Goal: Find specific page/section: Find specific page/section

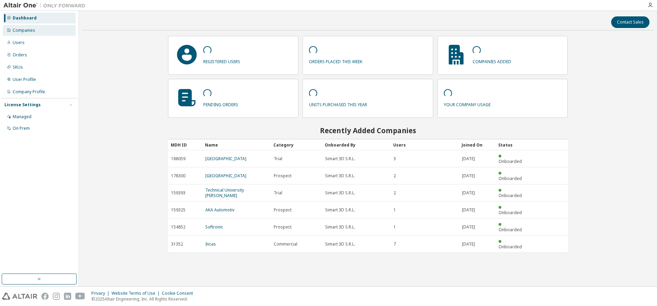
click at [15, 30] on div "Companies" at bounding box center [24, 30] width 23 height 5
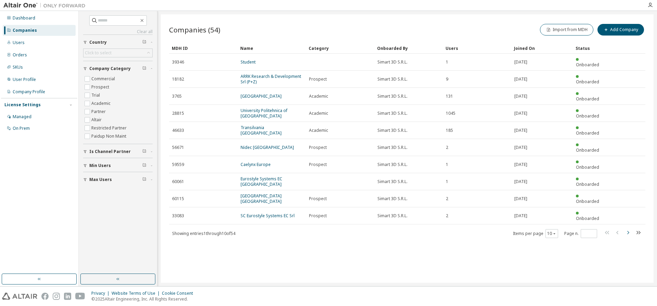
click at [629, 229] on icon "button" at bounding box center [627, 233] width 8 height 8
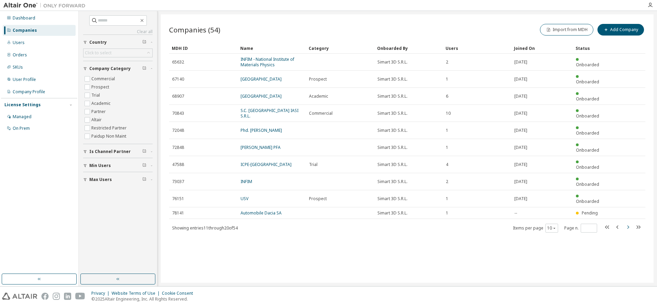
click at [628, 223] on icon "button" at bounding box center [627, 227] width 8 height 8
type input "*"
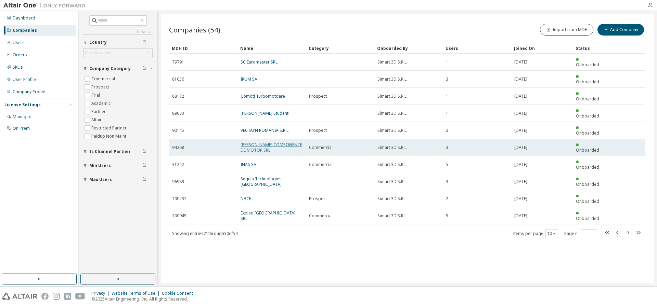
click at [261, 142] on link "[PERSON_NAME] COMPONENTE DE MOTOR SRL" at bounding box center [271, 147] width 62 height 11
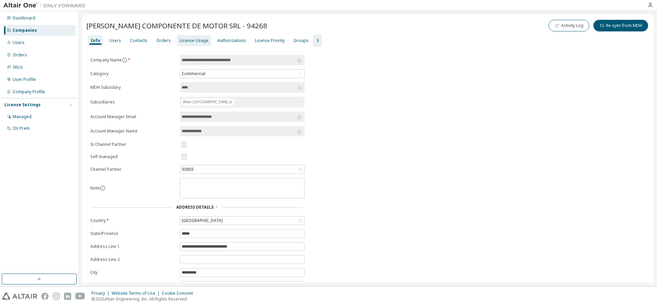
click at [182, 38] on div "License Usage" at bounding box center [194, 40] width 29 height 5
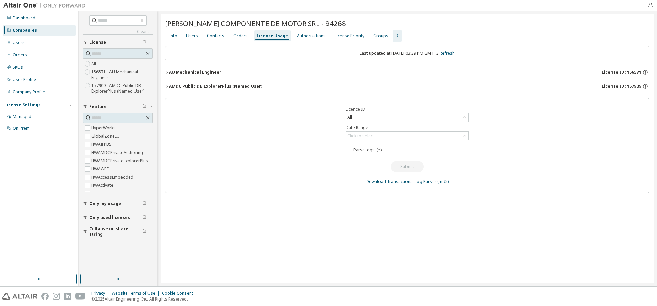
click at [194, 72] on div "AU Mechanical Engineer" at bounding box center [195, 72] width 52 height 5
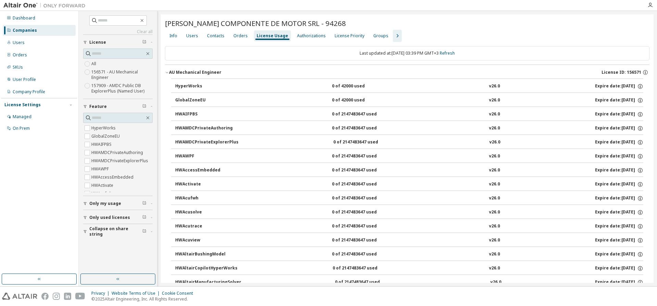
click at [31, 29] on div "Companies" at bounding box center [25, 30] width 24 height 5
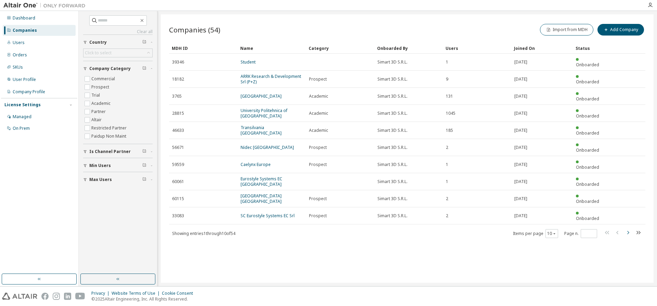
click at [629, 229] on icon "button" at bounding box center [627, 233] width 8 height 8
type input "*"
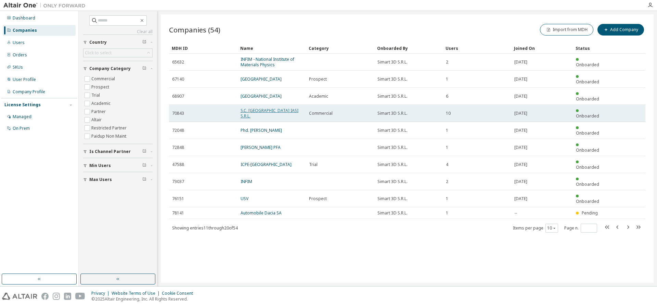
click at [258, 108] on link "S.C. [GEOGRAPHIC_DATA] IASI S.R.L." at bounding box center [269, 113] width 58 height 11
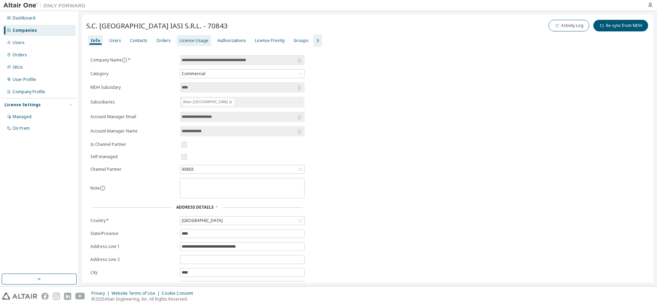
click at [188, 44] on div "License Usage" at bounding box center [194, 40] width 34 height 11
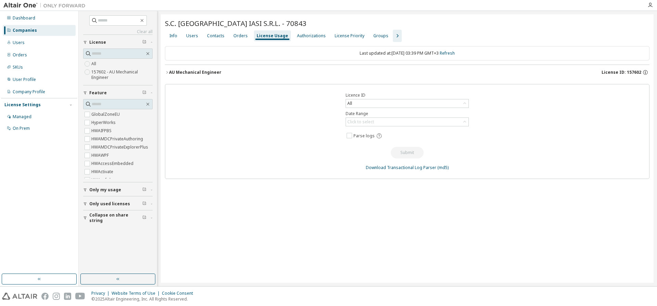
click at [202, 73] on div "AU Mechanical Engineer" at bounding box center [195, 72] width 52 height 5
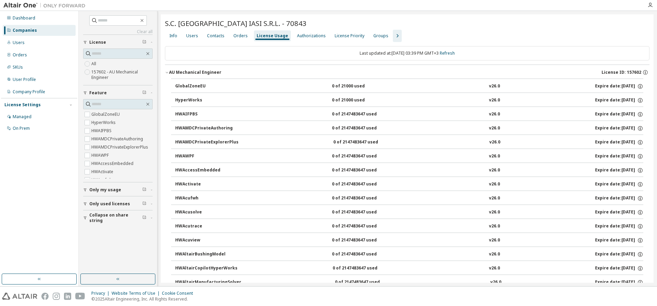
click at [27, 28] on div "Companies" at bounding box center [25, 30] width 24 height 5
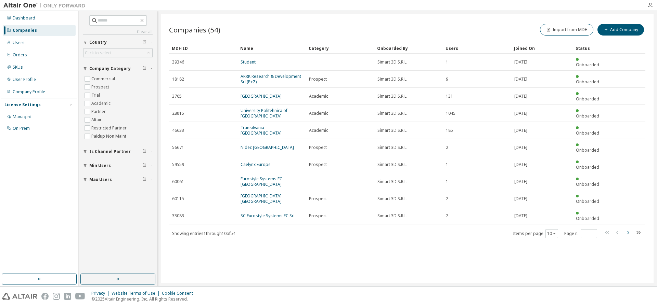
click at [628, 229] on icon "button" at bounding box center [627, 233] width 8 height 8
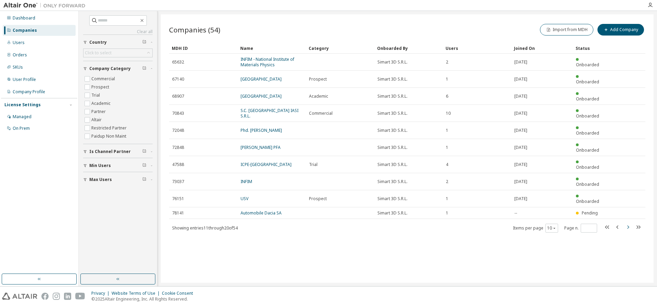
click at [629, 223] on icon "button" at bounding box center [627, 227] width 8 height 8
type input "*"
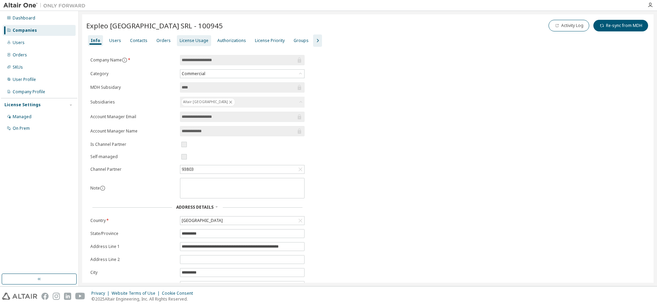
click at [184, 41] on div "License Usage" at bounding box center [194, 40] width 29 height 5
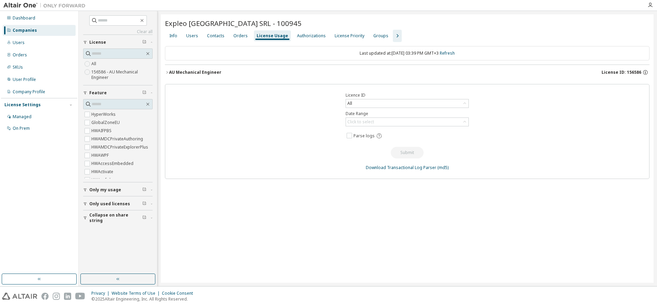
click at [200, 73] on div "AU Mechanical Engineer" at bounding box center [195, 72] width 52 height 5
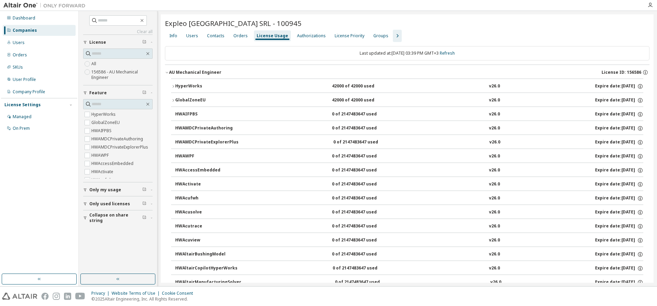
click at [23, 29] on div "Companies" at bounding box center [25, 30] width 24 height 5
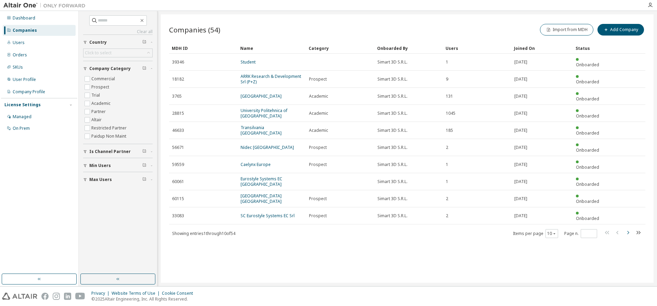
click at [629, 229] on icon "button" at bounding box center [627, 233] width 8 height 8
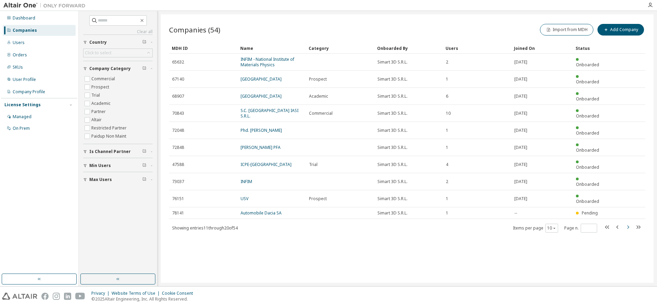
click at [628, 223] on icon "button" at bounding box center [627, 227] width 8 height 8
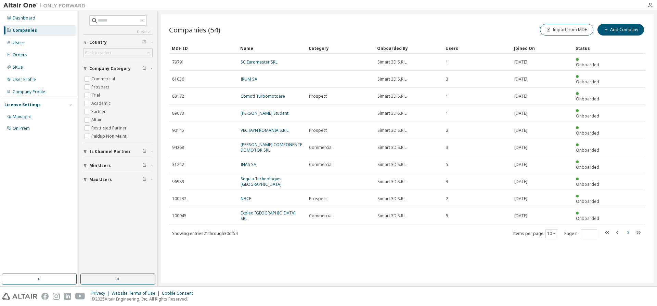
click at [628, 231] on icon "button" at bounding box center [628, 232] width 2 height 3
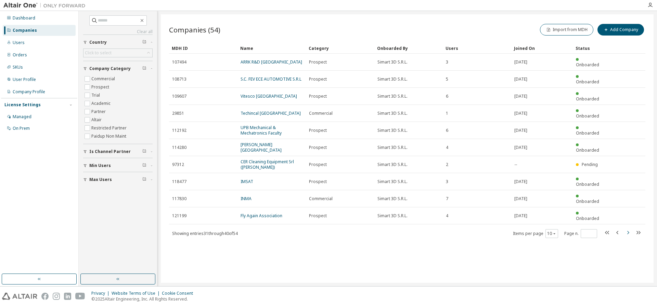
click at [628, 231] on icon "button" at bounding box center [628, 232] width 2 height 3
type input "*"
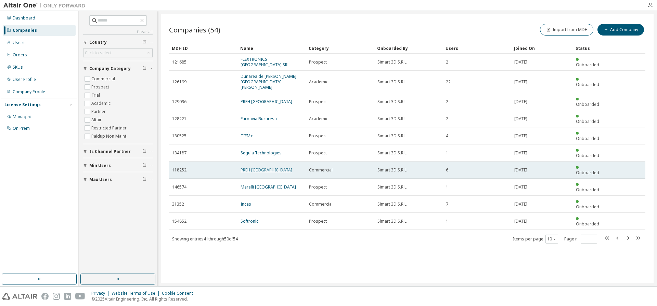
click at [257, 167] on link "PREH [GEOGRAPHIC_DATA]" at bounding box center [266, 170] width 52 height 6
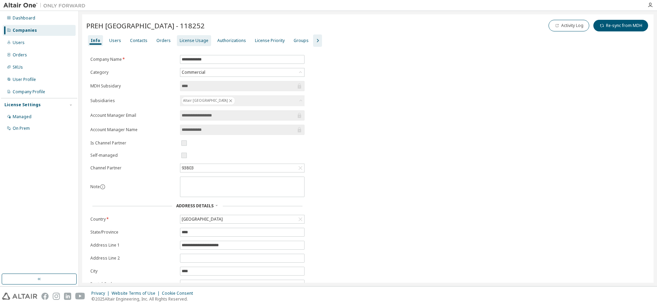
click at [183, 39] on div "License Usage" at bounding box center [194, 40] width 29 height 5
